Goal: Information Seeking & Learning: Learn about a topic

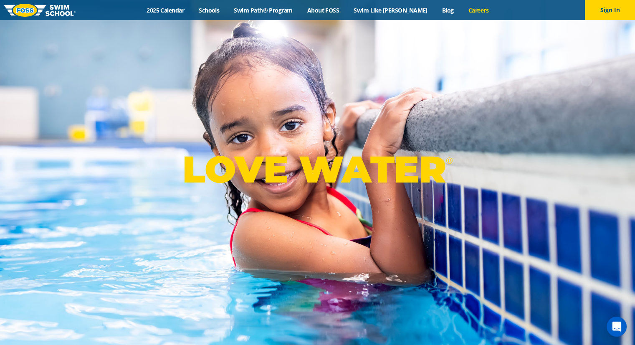
click at [464, 8] on link "Careers" at bounding box center [478, 10] width 35 height 8
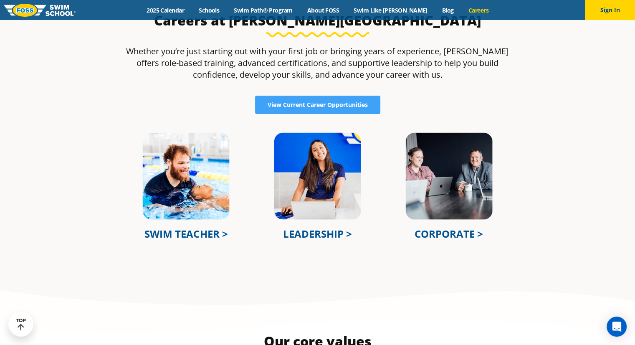
scroll to position [292, 0]
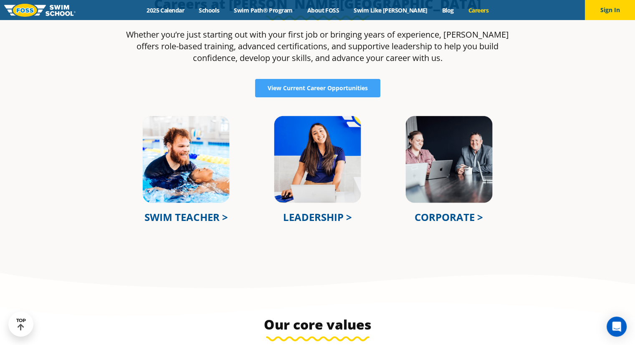
click at [304, 216] on link "LEADERSHIP >" at bounding box center [317, 217] width 69 height 14
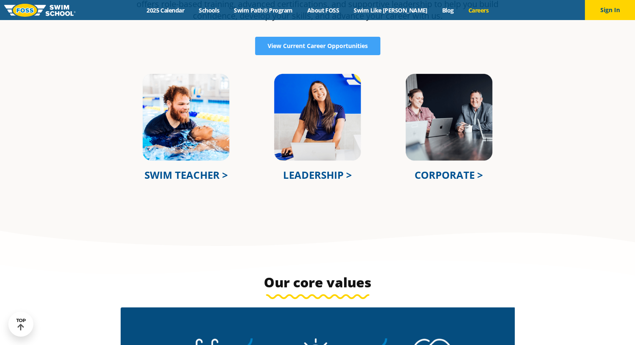
scroll to position [334, 0]
click at [443, 175] on link "CORPORATE >" at bounding box center [449, 175] width 68 height 14
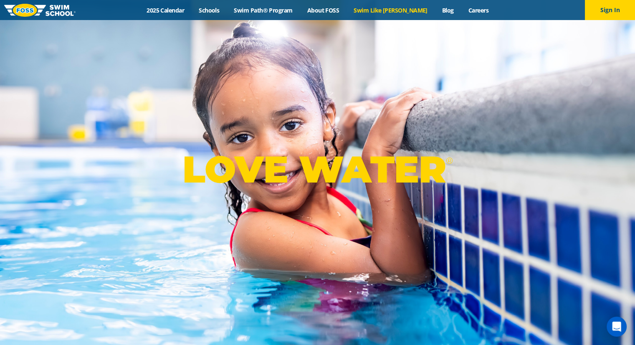
click at [396, 10] on link "Swim Like [PERSON_NAME]" at bounding box center [391, 10] width 89 height 8
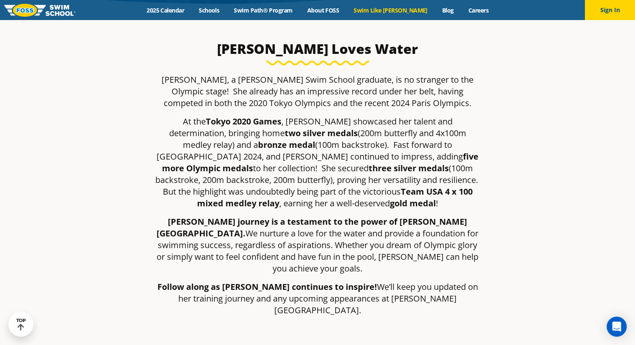
scroll to position [251, 0]
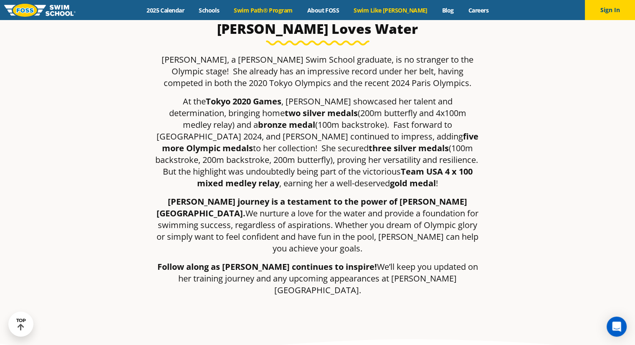
click at [263, 10] on link "Swim Path® Program" at bounding box center [263, 10] width 73 height 8
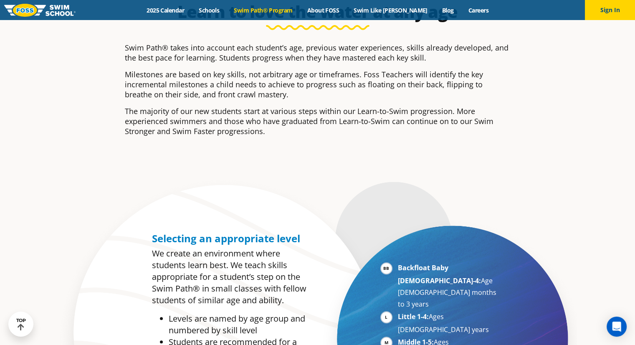
scroll to position [334, 0]
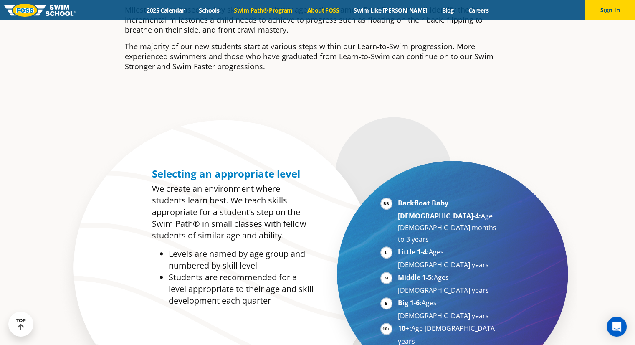
click at [329, 10] on link "About FOSS" at bounding box center [323, 10] width 47 height 8
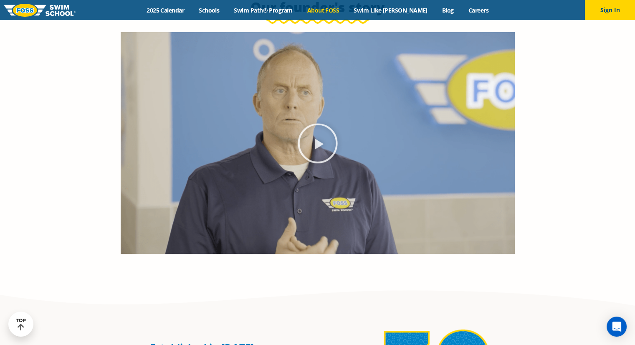
scroll to position [459, 0]
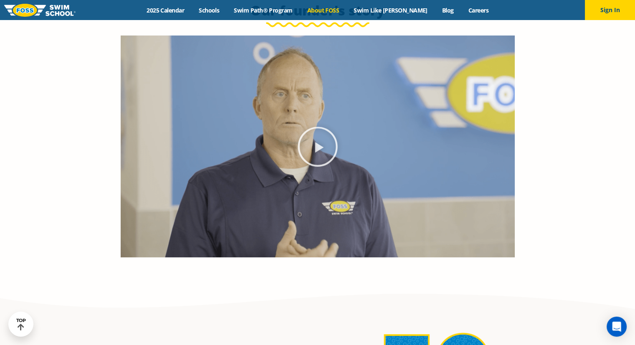
click at [317, 147] on icon "Play Video" at bounding box center [318, 147] width 40 height 40
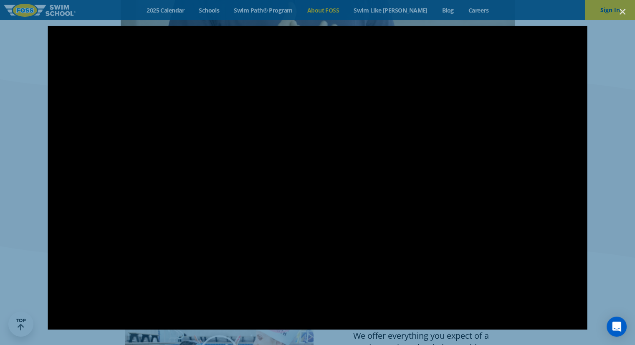
scroll to position [710, 0]
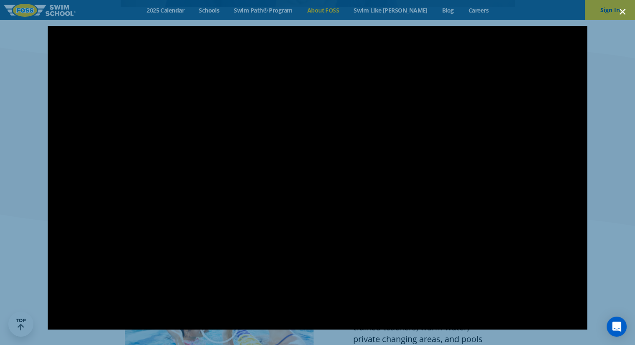
click at [619, 11] on icon "Close (Esc)" at bounding box center [622, 12] width 8 height 8
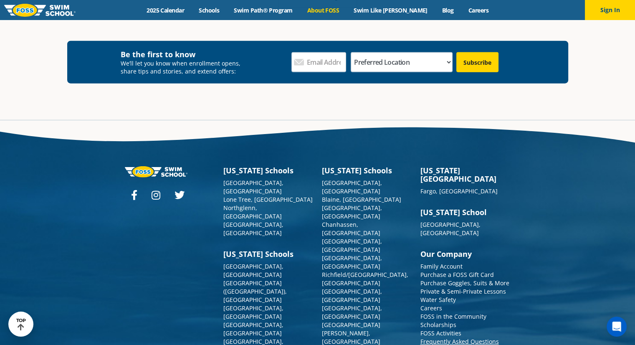
scroll to position [2207, 0]
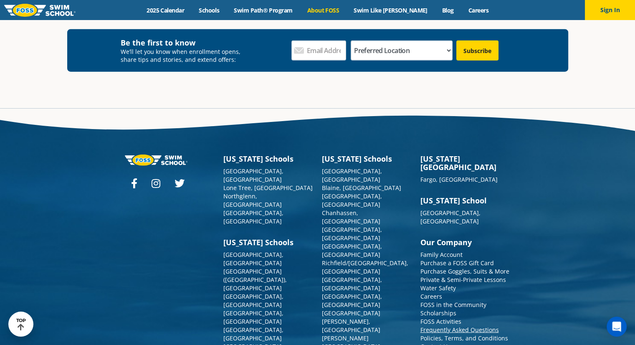
click at [486, 326] on link "Frequently Asked Questions" at bounding box center [459, 330] width 78 height 8
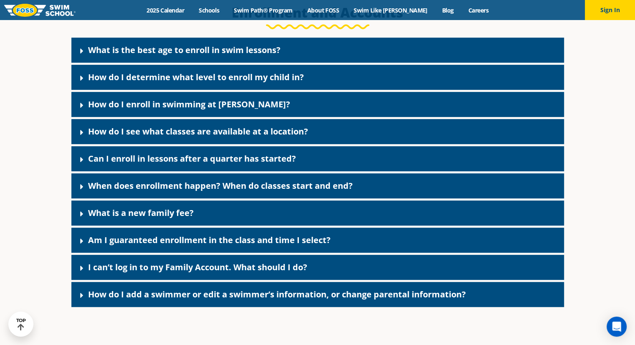
scroll to position [376, 0]
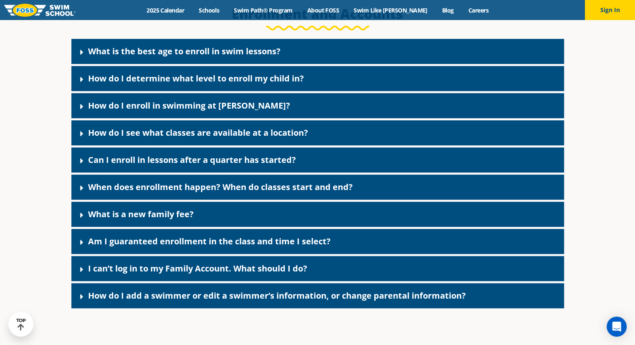
click at [80, 217] on icon at bounding box center [81, 215] width 3 height 5
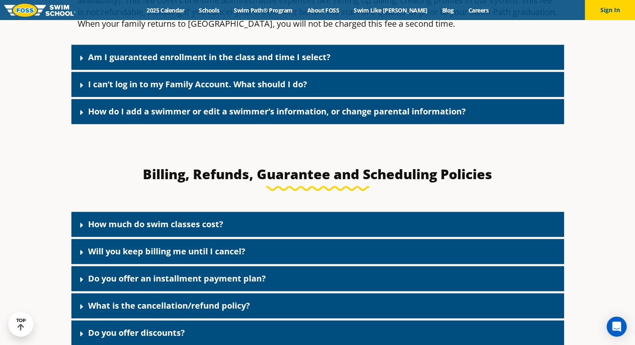
scroll to position [626, 0]
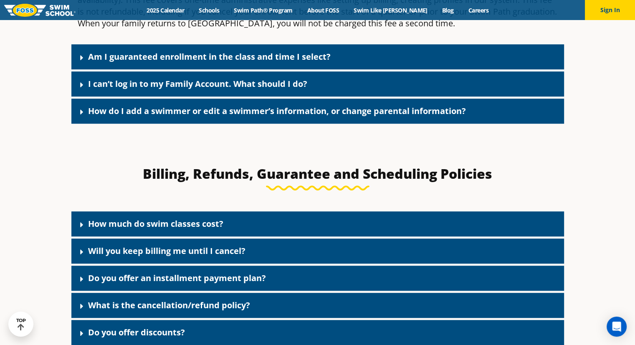
click at [81, 227] on icon at bounding box center [81, 224] width 3 height 5
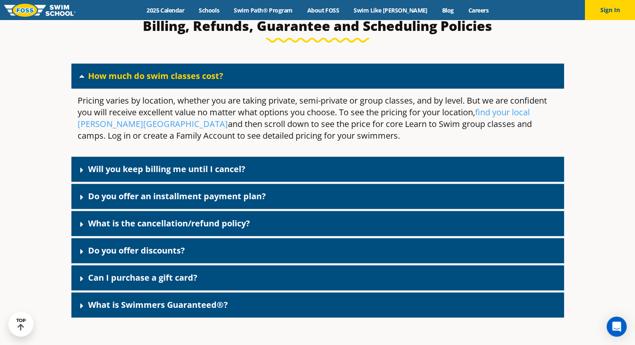
scroll to position [793, 0]
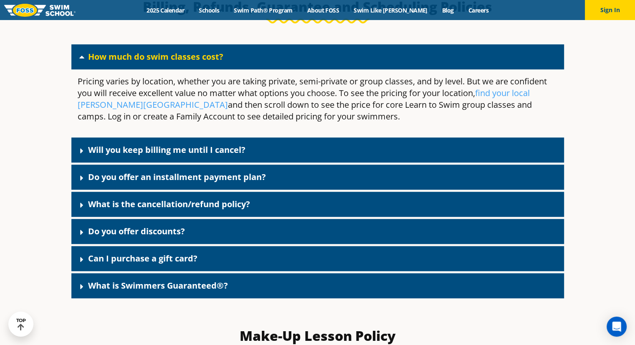
click at [81, 152] on icon at bounding box center [81, 150] width 3 height 5
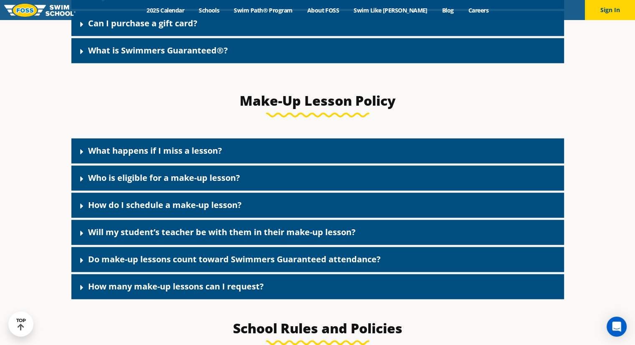
scroll to position [1127, 0]
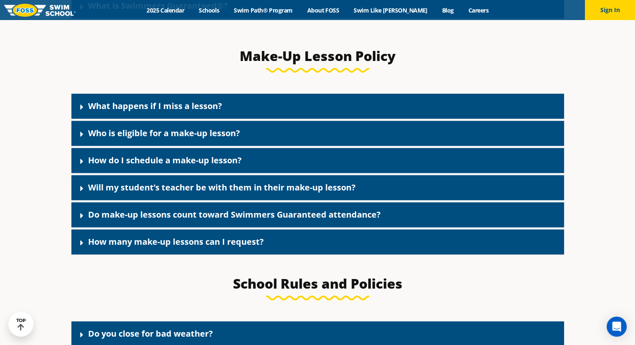
click at [81, 109] on icon at bounding box center [81, 106] width 3 height 5
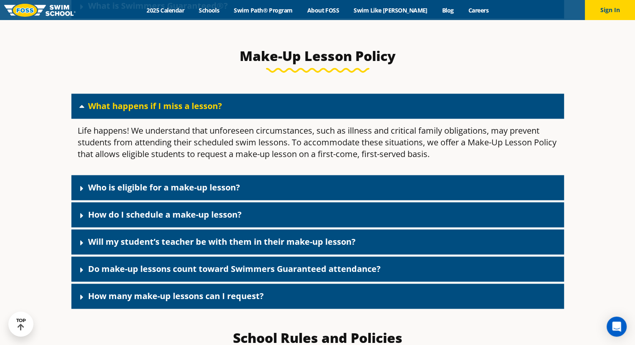
click at [80, 192] on icon at bounding box center [82, 188] width 8 height 8
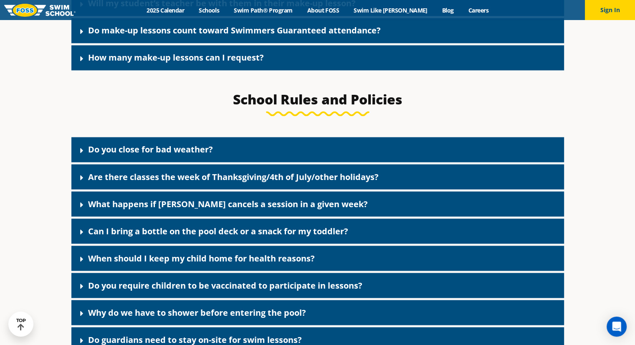
scroll to position [1461, 0]
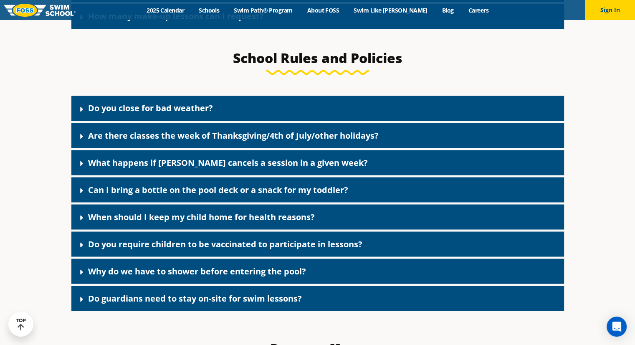
click at [78, 113] on icon at bounding box center [82, 109] width 8 height 8
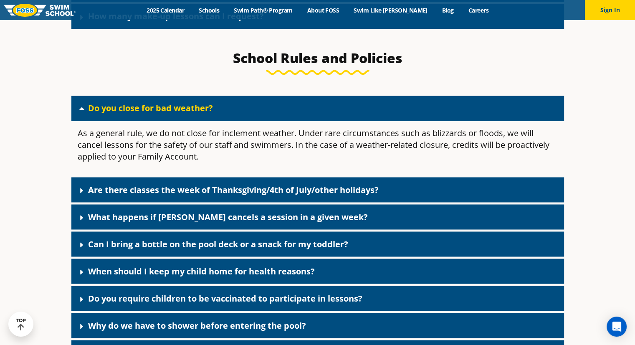
click at [82, 195] on icon at bounding box center [82, 190] width 8 height 8
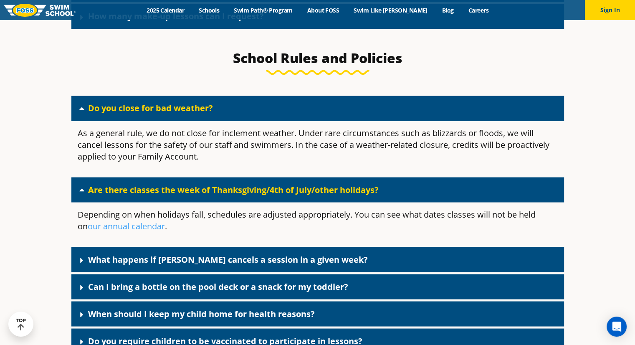
click at [82, 263] on icon at bounding box center [81, 260] width 3 height 5
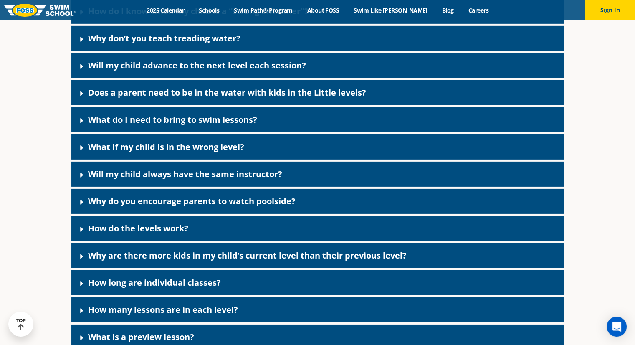
scroll to position [2589, 0]
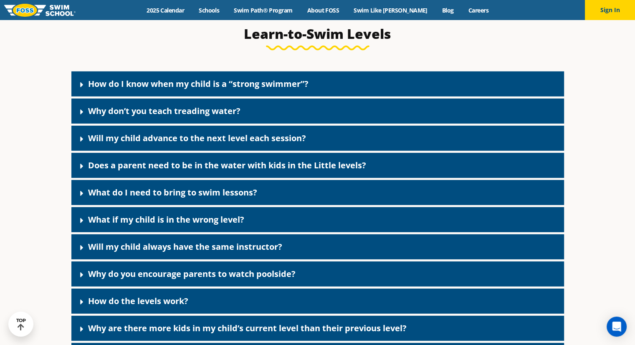
click at [81, 87] on icon at bounding box center [81, 84] width 3 height 5
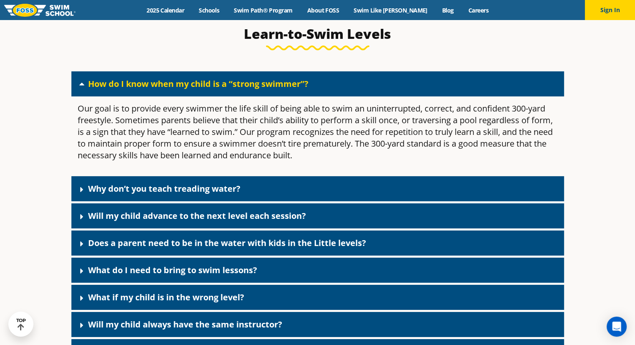
click at [80, 192] on icon at bounding box center [81, 189] width 3 height 5
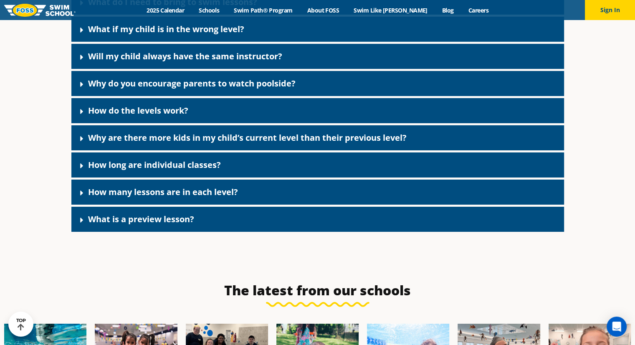
scroll to position [3006, 0]
